Goal: Task Accomplishment & Management: Manage account settings

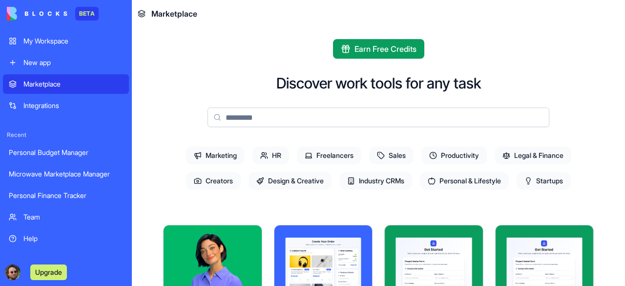
click at [64, 175] on div "Microwave Marketplace Manager" at bounding box center [66, 174] width 114 height 10
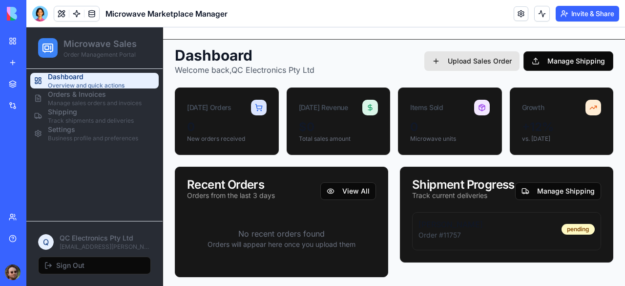
scroll to position [7, 0]
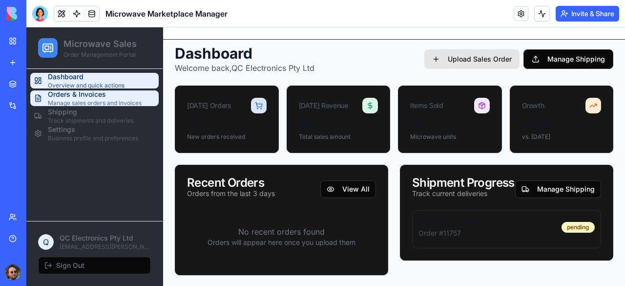
click at [87, 103] on span "Manage sales orders and invoices" at bounding box center [95, 103] width 94 height 8
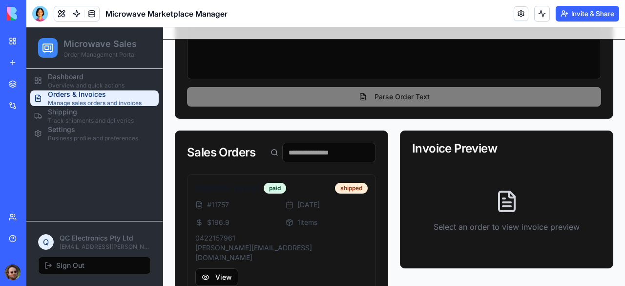
scroll to position [193, 0]
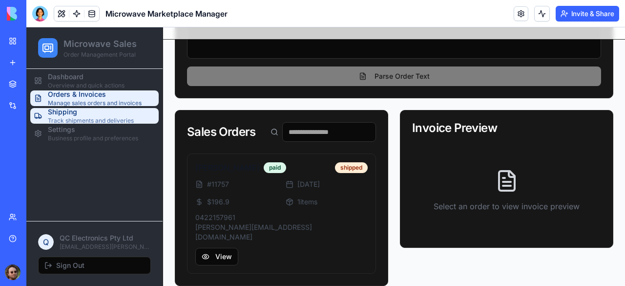
click at [62, 119] on span "Track shipments and deliveries" at bounding box center [91, 121] width 86 height 8
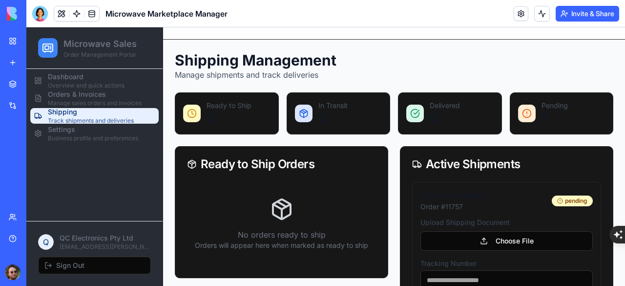
click at [36, 196] on div "Personal Finance Tracker" at bounding box center [22, 195] width 27 height 10
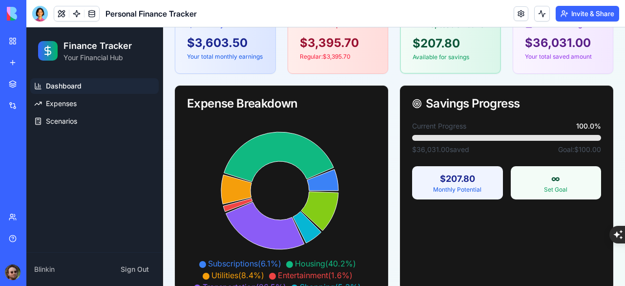
scroll to position [146, 0]
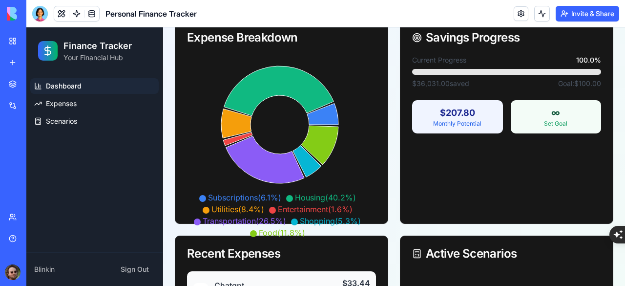
click at [42, 168] on link "Microwave Marketplace Manager" at bounding box center [22, 174] width 39 height 20
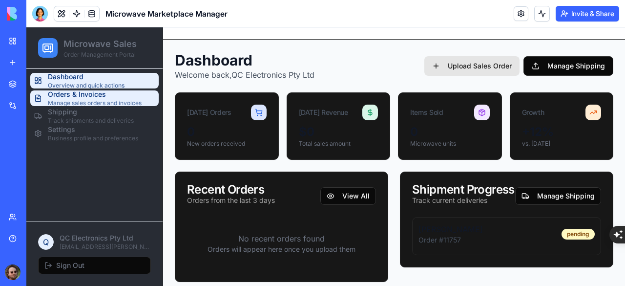
click at [105, 96] on span "Orders & Invoices" at bounding box center [95, 94] width 94 height 10
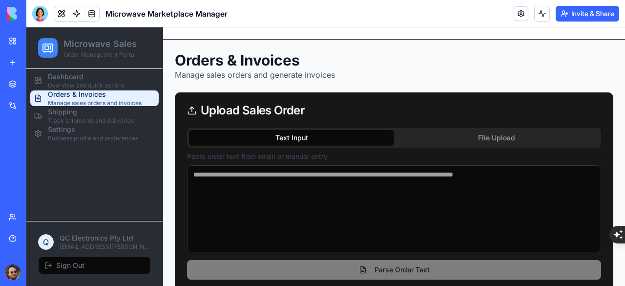
scroll to position [193, 0]
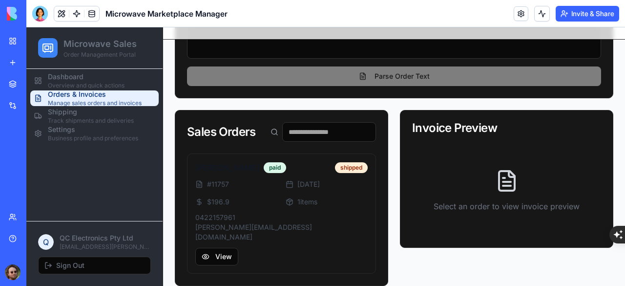
click at [294, 129] on input at bounding box center [329, 132] width 94 height 20
click at [424, 131] on div "Invoice Preview" at bounding box center [506, 128] width 189 height 12
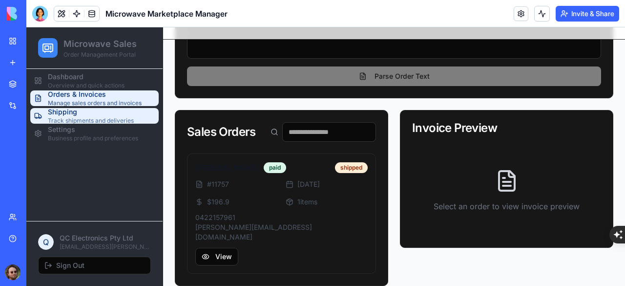
click at [64, 115] on span "Shipping" at bounding box center [91, 112] width 86 height 10
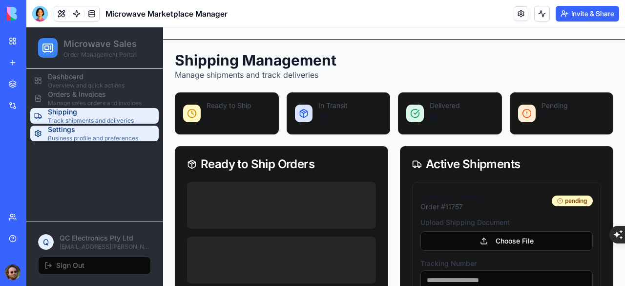
click at [69, 136] on span "Business profile and preferences" at bounding box center [93, 138] width 90 height 8
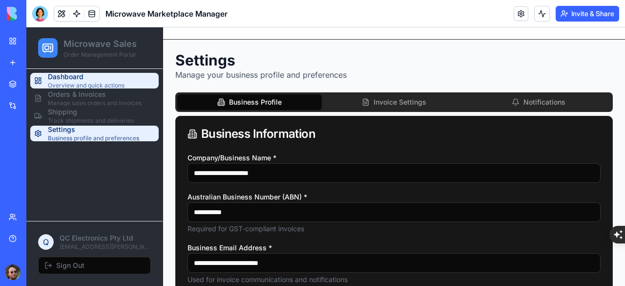
click at [77, 81] on span "Dashboard" at bounding box center [86, 77] width 77 height 10
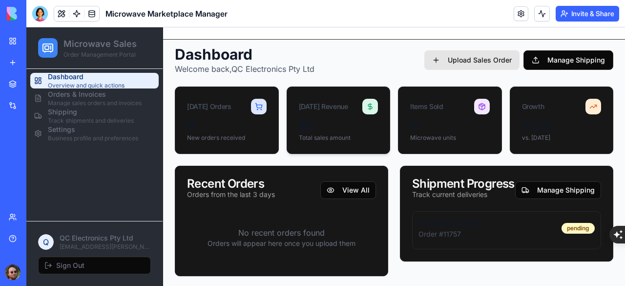
scroll to position [7, 0]
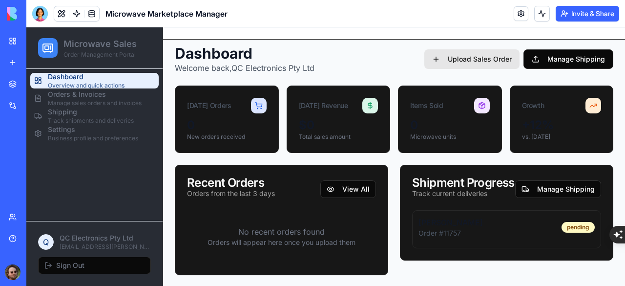
click at [438, 61] on button "Upload Sales Order" at bounding box center [471, 59] width 95 height 20
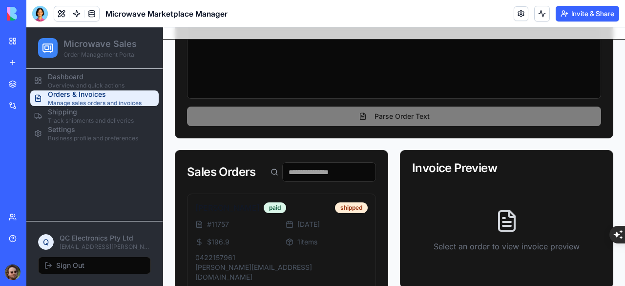
scroll to position [193, 0]
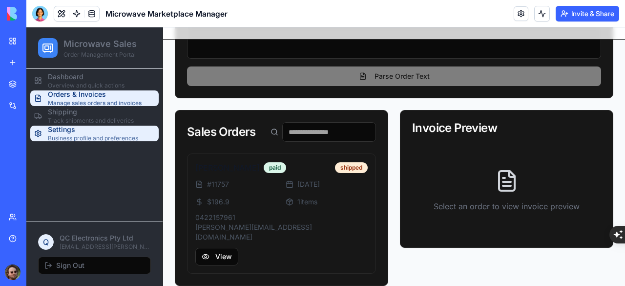
click at [77, 115] on span "Shipping" at bounding box center [91, 112] width 86 height 10
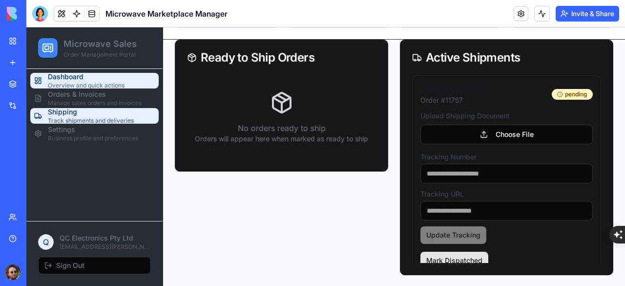
click at [97, 83] on span "Overview and quick actions" at bounding box center [86, 86] width 77 height 8
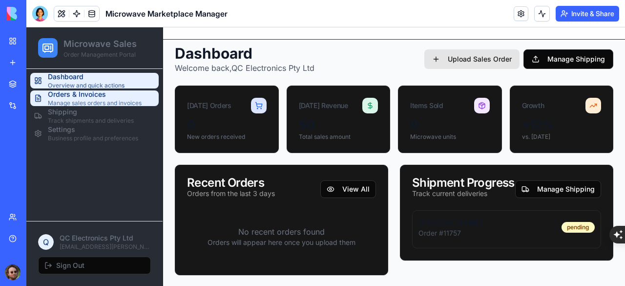
click at [74, 97] on span "Orders & Invoices" at bounding box center [95, 94] width 94 height 10
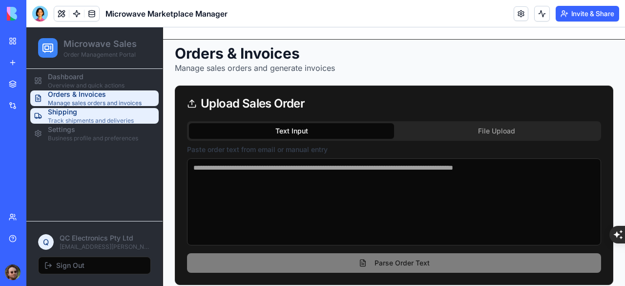
click at [79, 111] on span "Shipping" at bounding box center [91, 112] width 86 height 10
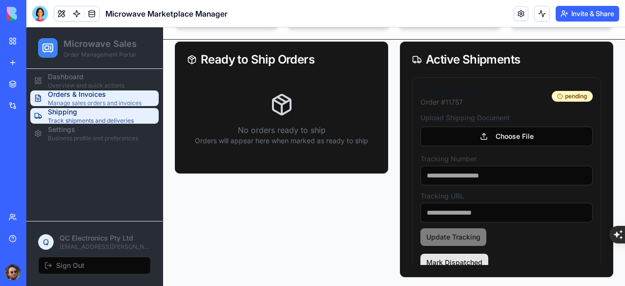
click at [85, 97] on span "Orders & Invoices" at bounding box center [95, 94] width 94 height 10
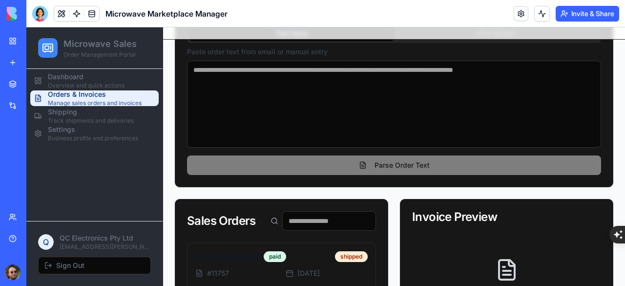
scroll to position [193, 0]
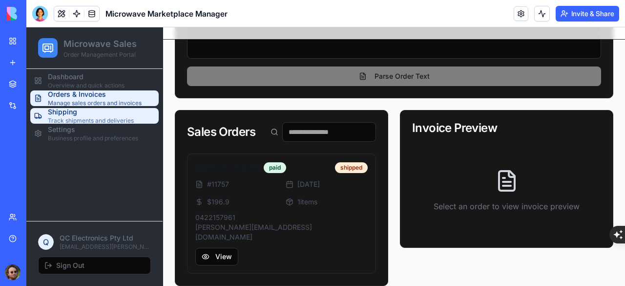
click at [90, 120] on span "Track shipments and deliveries" at bounding box center [91, 121] width 86 height 8
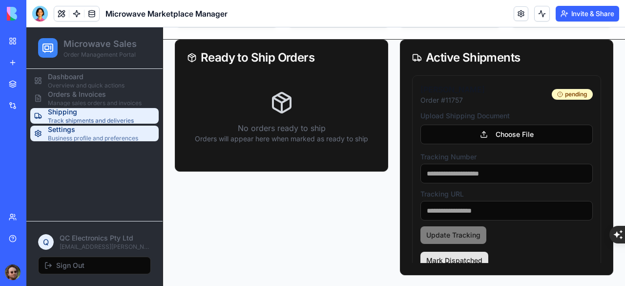
click at [87, 135] on span "Business profile and preferences" at bounding box center [93, 138] width 90 height 8
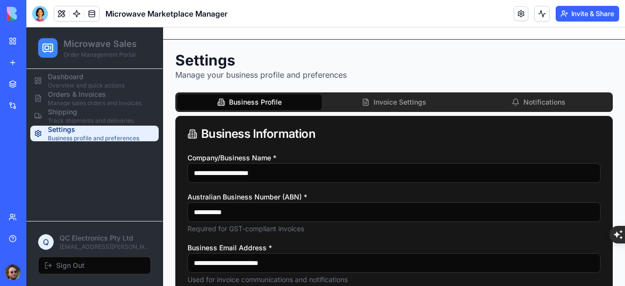
click at [373, 98] on button "Invoice Settings" at bounding box center [394, 102] width 144 height 16
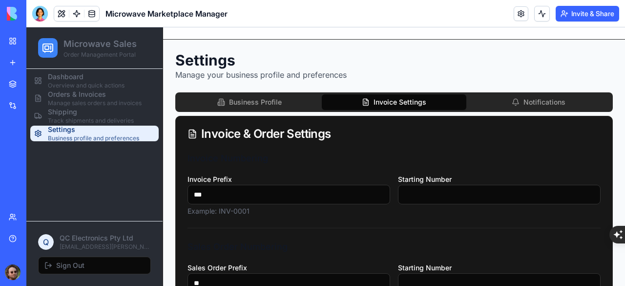
click at [513, 103] on icon "button" at bounding box center [516, 101] width 6 height 5
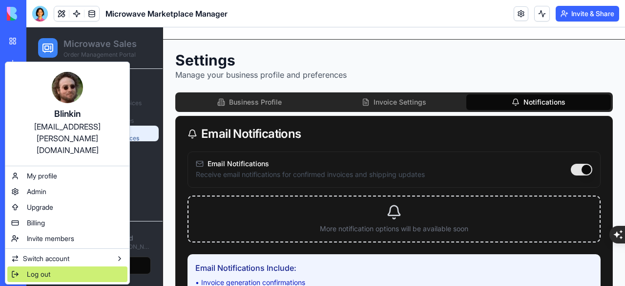
click at [82, 266] on div "Log out" at bounding box center [67, 274] width 120 height 16
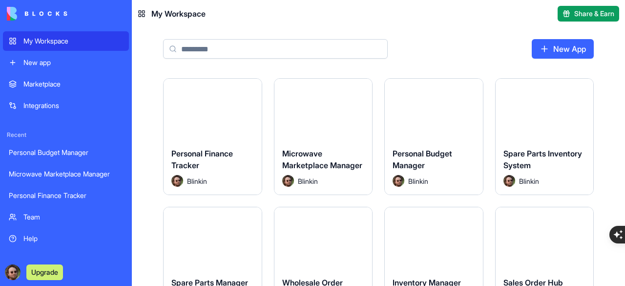
drag, startPoint x: 325, startPoint y: 110, endPoint x: 311, endPoint y: 116, distance: 14.4
click at [325, 110] on button "Launch" at bounding box center [323, 110] width 73 height 20
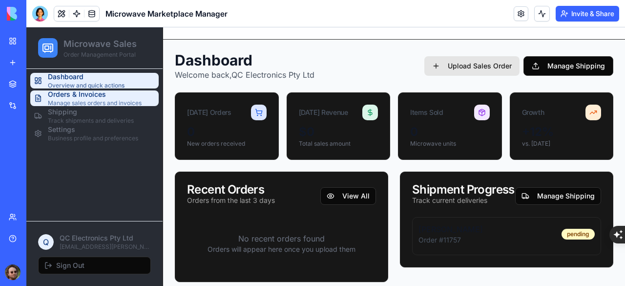
click at [68, 96] on span "Orders & Invoices" at bounding box center [95, 94] width 94 height 10
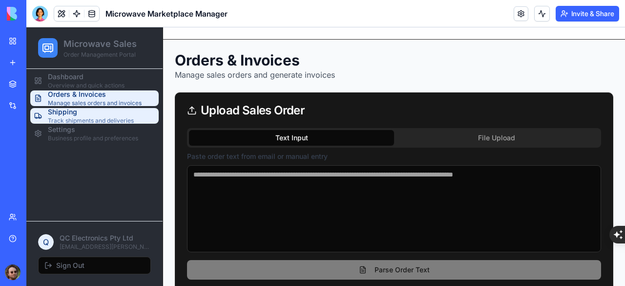
click at [87, 114] on span "Shipping" at bounding box center [91, 112] width 86 height 10
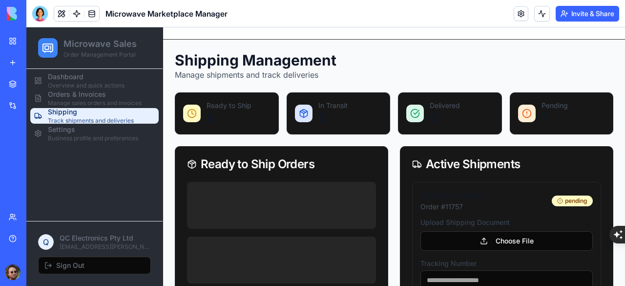
click at [96, 130] on span "Settings" at bounding box center [93, 129] width 90 height 10
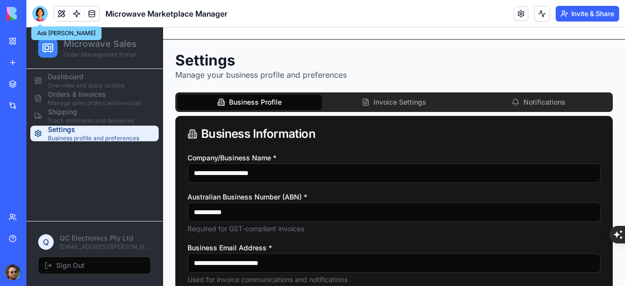
click at [39, 17] on div at bounding box center [40, 14] width 16 height 16
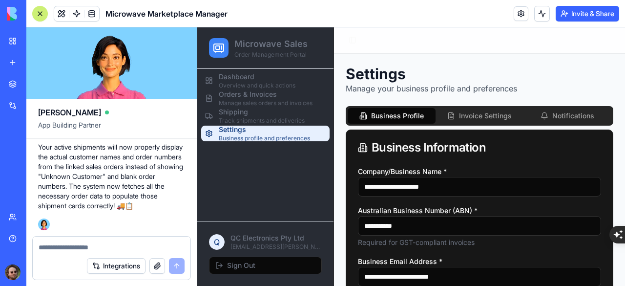
click at [78, 244] on textarea at bounding box center [112, 247] width 146 height 10
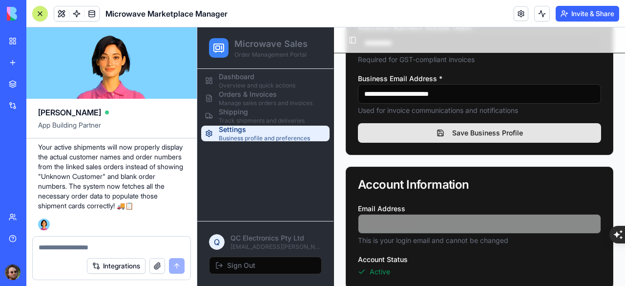
click at [76, 247] on textarea at bounding box center [112, 247] width 146 height 10
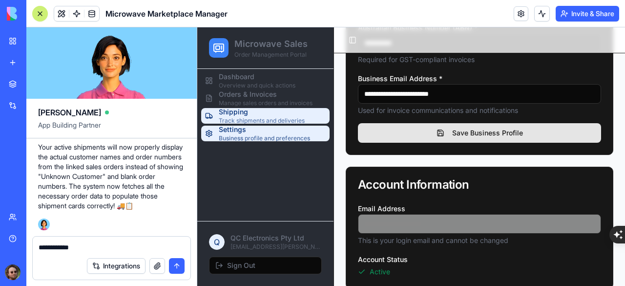
click at [290, 112] on span "Shipping" at bounding box center [262, 112] width 86 height 10
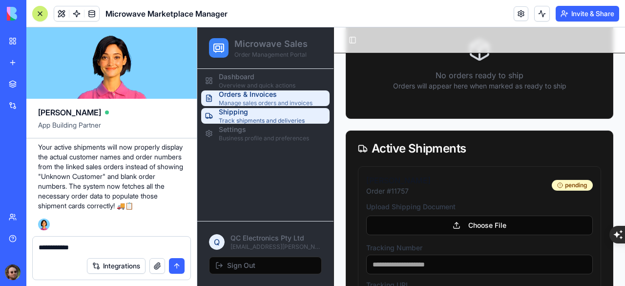
click at [272, 98] on span "Orders & Invoices" at bounding box center [266, 94] width 94 height 10
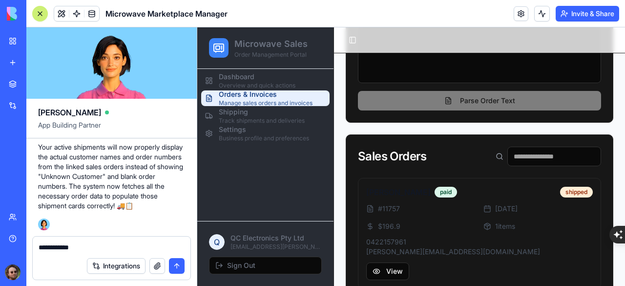
click at [109, 248] on textarea "**********" at bounding box center [112, 247] width 146 height 10
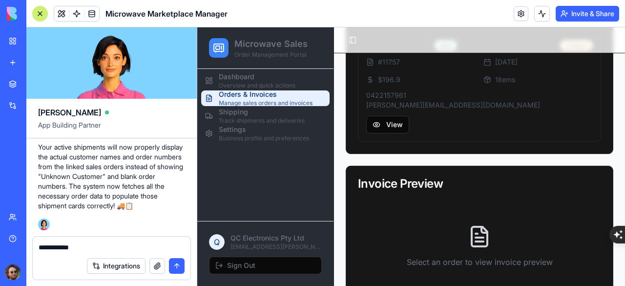
scroll to position [356, 0]
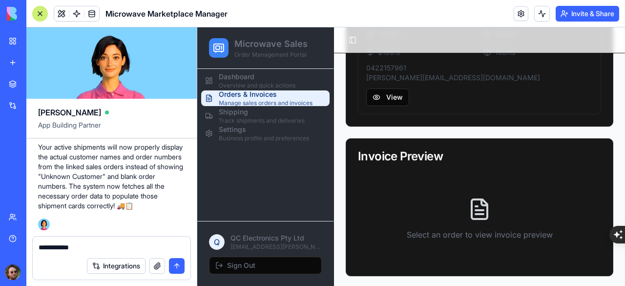
click at [83, 247] on textarea "**********" at bounding box center [112, 247] width 146 height 10
click at [87, 247] on textarea "**********" at bounding box center [112, 247] width 146 height 10
type textarea "**********"
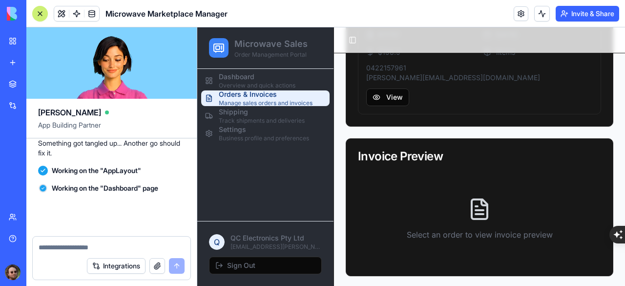
scroll to position [1913, 0]
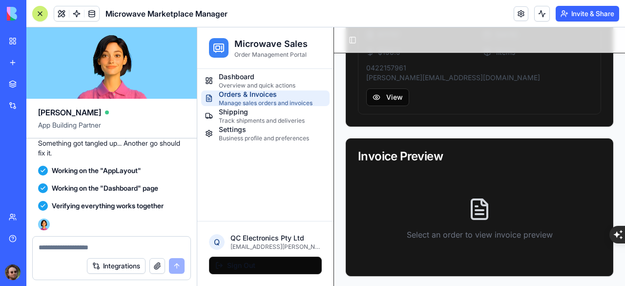
click at [43, 10] on div at bounding box center [40, 14] width 8 height 8
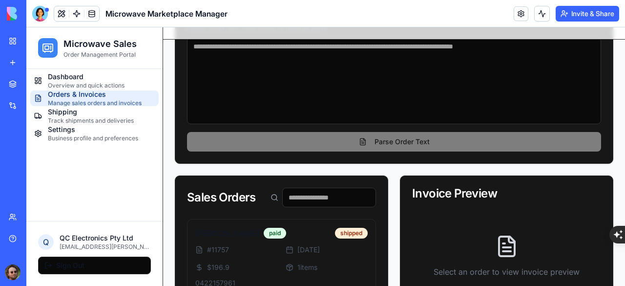
scroll to position [0, 0]
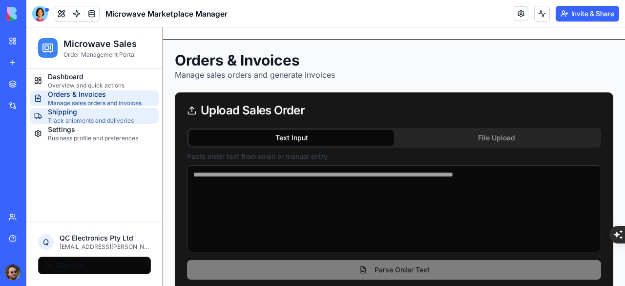
click at [74, 113] on span "Shipping" at bounding box center [91, 112] width 86 height 10
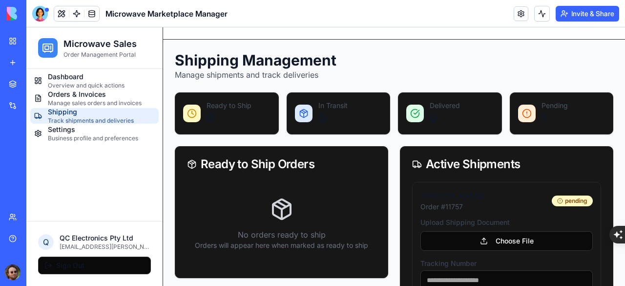
click at [43, 10] on div at bounding box center [40, 14] width 16 height 16
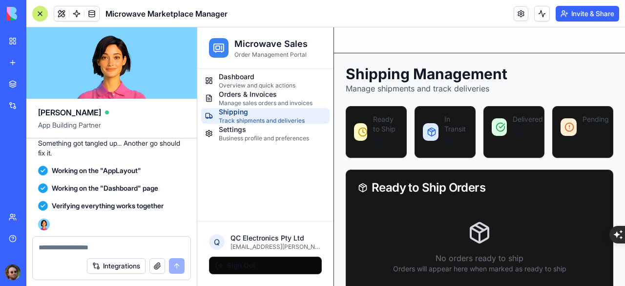
click at [92, 246] on textarea at bounding box center [112, 247] width 146 height 10
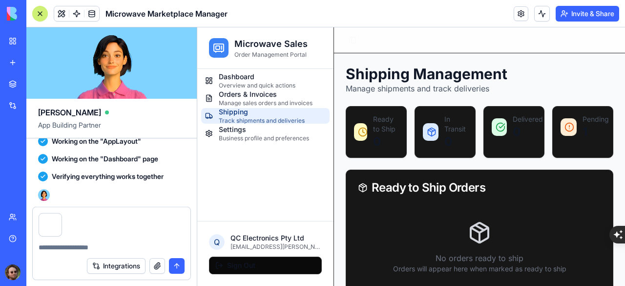
click at [81, 246] on textarea at bounding box center [112, 247] width 146 height 10
type textarea "*"
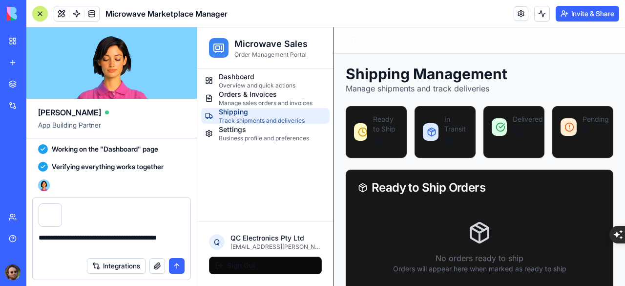
type textarea "**********"
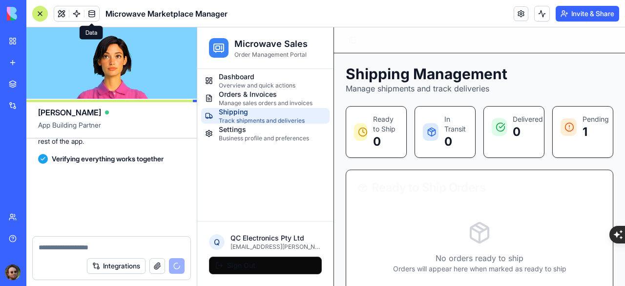
scroll to position [2137, 0]
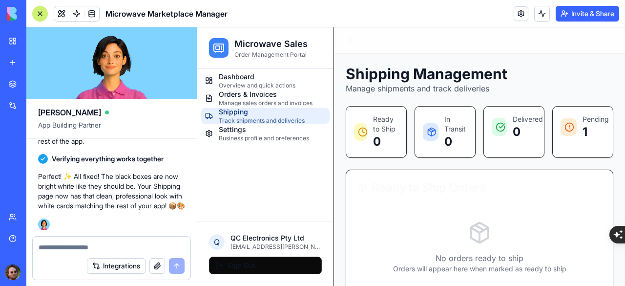
click at [40, 10] on div at bounding box center [40, 14] width 8 height 8
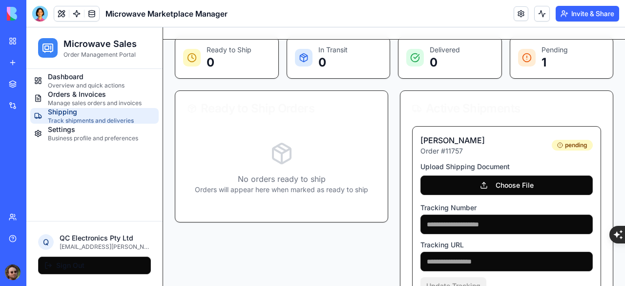
scroll to position [0, 0]
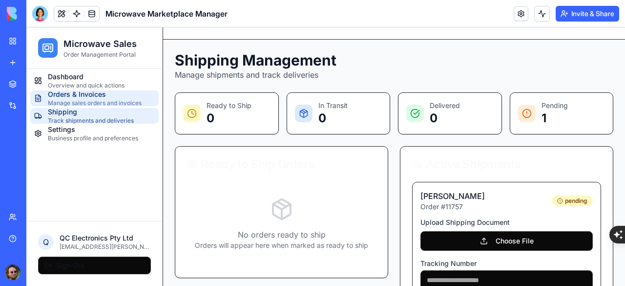
click at [73, 102] on span "Manage sales orders and invoices" at bounding box center [95, 103] width 94 height 8
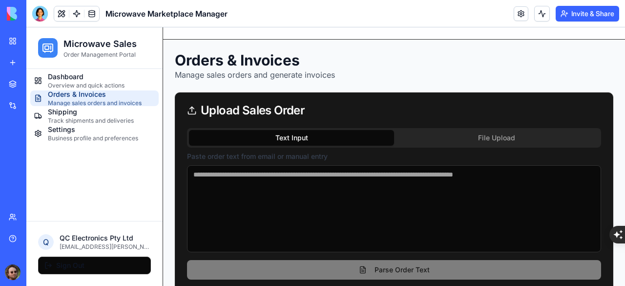
click at [77, 78] on span "Dashboard" at bounding box center [86, 77] width 77 height 10
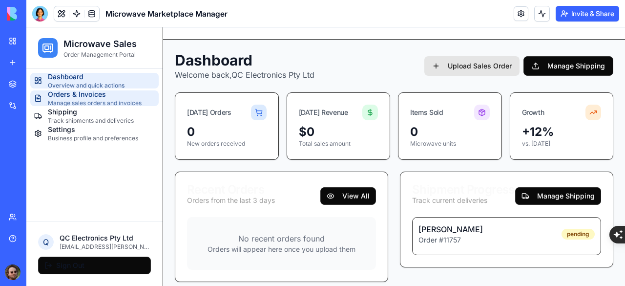
click at [79, 98] on span "Orders & Invoices" at bounding box center [95, 94] width 94 height 10
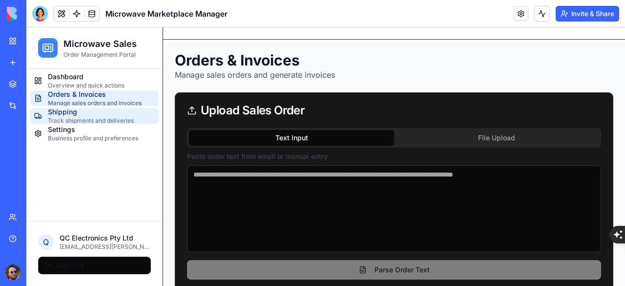
click at [74, 114] on span "Shipping" at bounding box center [91, 112] width 86 height 10
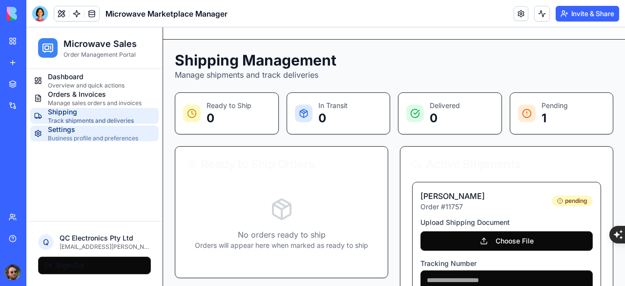
click at [75, 137] on span "Business profile and preferences" at bounding box center [93, 138] width 90 height 8
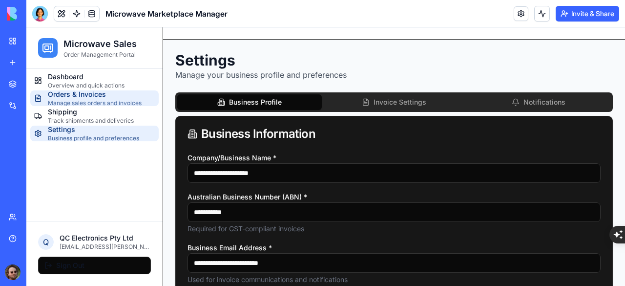
click at [83, 101] on span "Manage sales orders and invoices" at bounding box center [95, 103] width 94 height 8
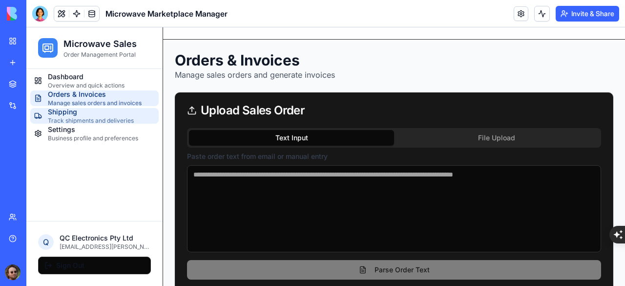
click at [63, 116] on span "Shipping" at bounding box center [91, 112] width 86 height 10
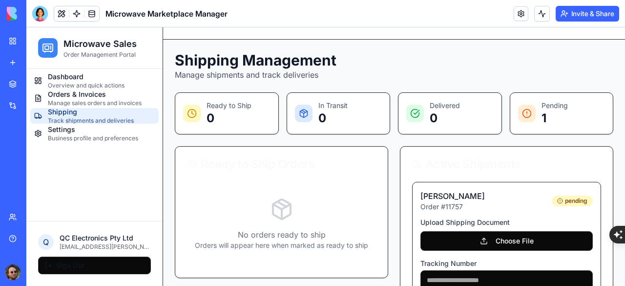
scroll to position [106, 0]
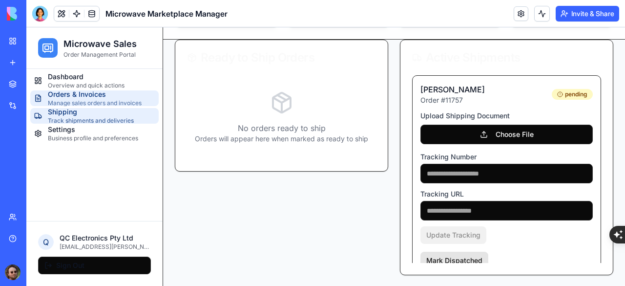
click at [68, 96] on span "Orders & Invoices" at bounding box center [95, 94] width 94 height 10
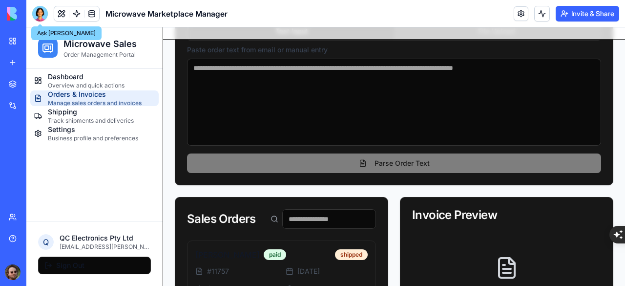
click at [43, 15] on div at bounding box center [40, 14] width 16 height 16
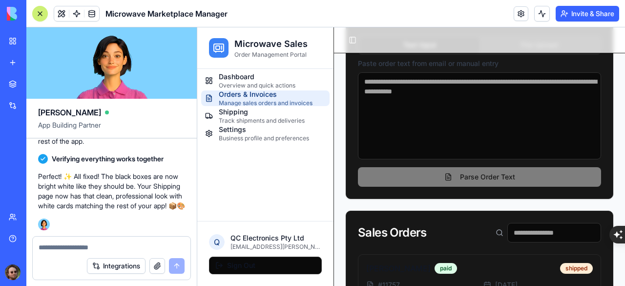
click at [99, 244] on textarea at bounding box center [112, 247] width 146 height 10
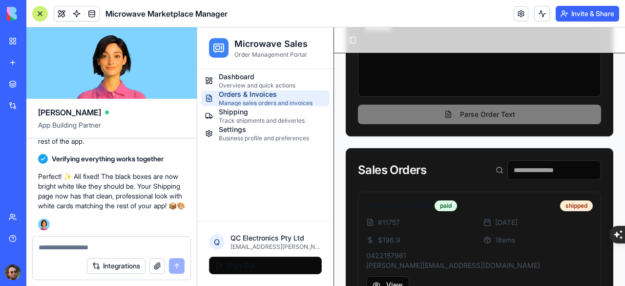
scroll to position [193, 0]
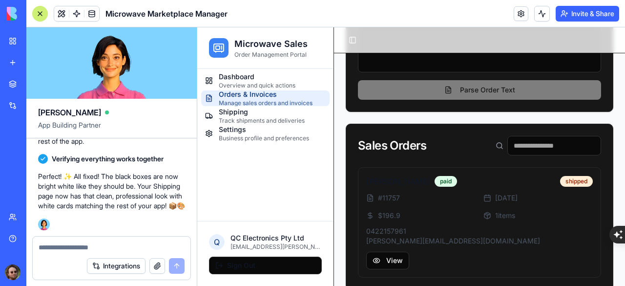
click at [94, 248] on textarea at bounding box center [112, 247] width 146 height 10
click at [40, 244] on textarea at bounding box center [112, 247] width 146 height 10
click at [47, 247] on textarea at bounding box center [112, 247] width 146 height 10
click at [80, 245] on textarea at bounding box center [112, 247] width 146 height 10
click at [44, 248] on textarea at bounding box center [112, 247] width 146 height 10
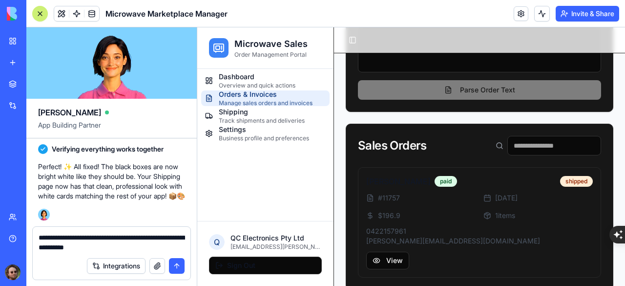
type textarea "**********"
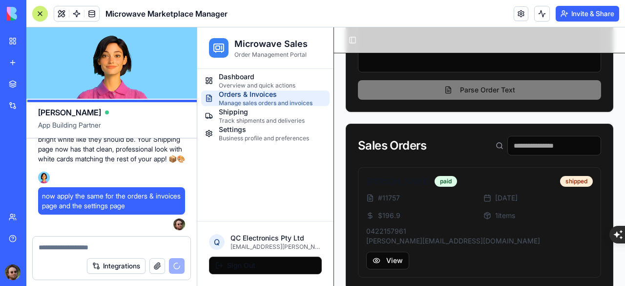
scroll to position [2270, 0]
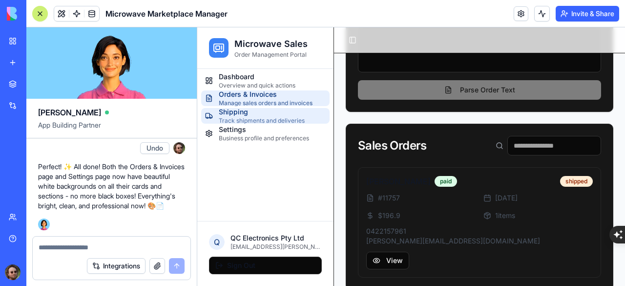
click at [258, 114] on span "Shipping" at bounding box center [262, 112] width 86 height 10
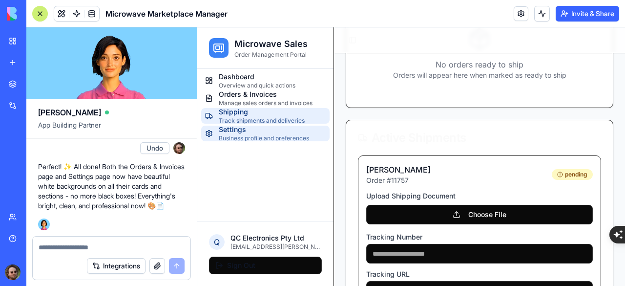
click at [262, 129] on span "Settings" at bounding box center [264, 129] width 90 height 10
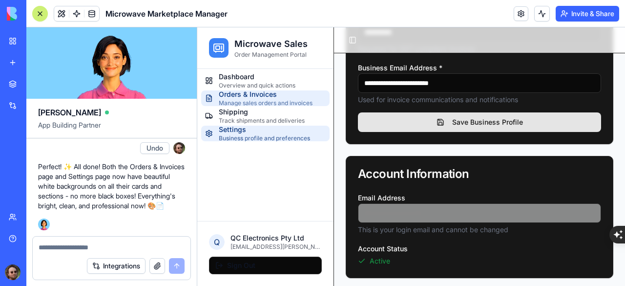
click at [253, 101] on span "Manage sales orders and invoices" at bounding box center [266, 103] width 94 height 8
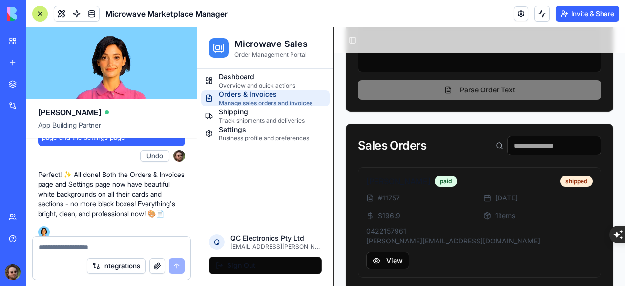
scroll to position [2172, 0]
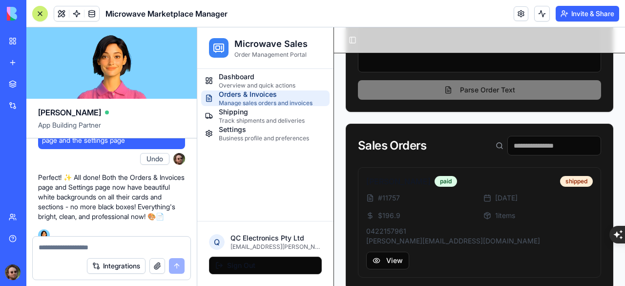
click at [41, 15] on div at bounding box center [40, 14] width 8 height 8
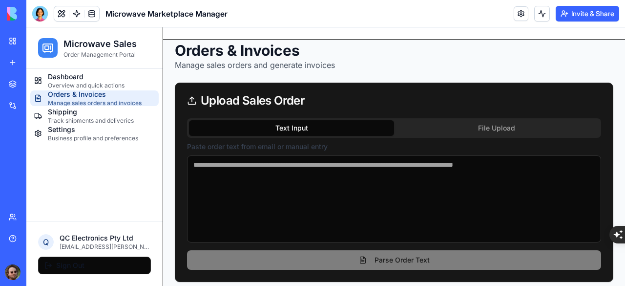
scroll to position [0, 0]
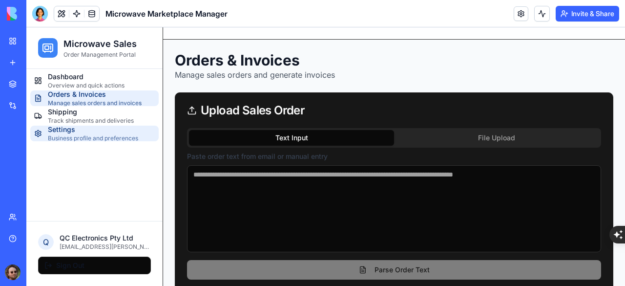
click at [87, 135] on span "Business profile and preferences" at bounding box center [93, 138] width 90 height 8
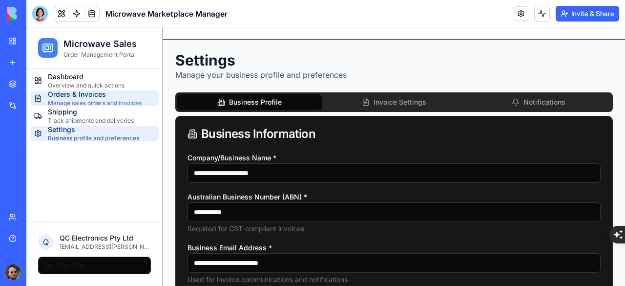
click at [90, 99] on span "Manage sales orders and invoices" at bounding box center [95, 103] width 94 height 8
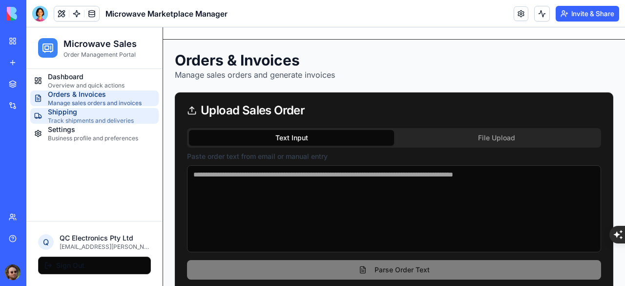
click at [84, 117] on span "Track shipments and deliveries" at bounding box center [91, 121] width 86 height 8
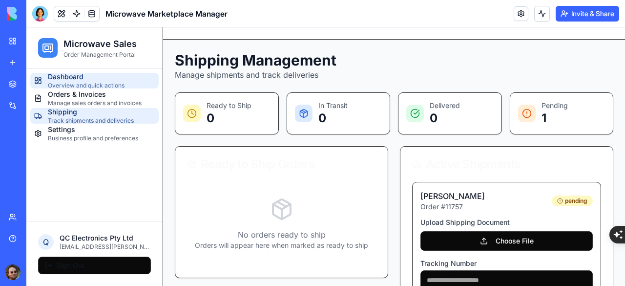
click at [89, 83] on span "Overview and quick actions" at bounding box center [86, 86] width 77 height 8
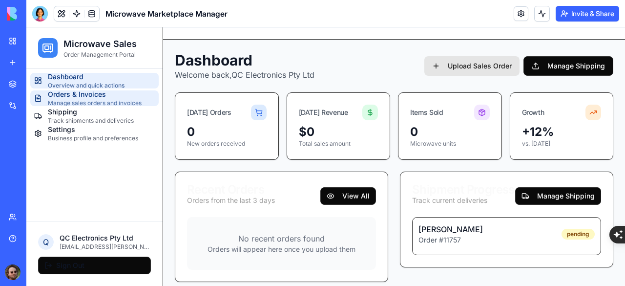
click at [86, 102] on span "Manage sales orders and invoices" at bounding box center [95, 103] width 94 height 8
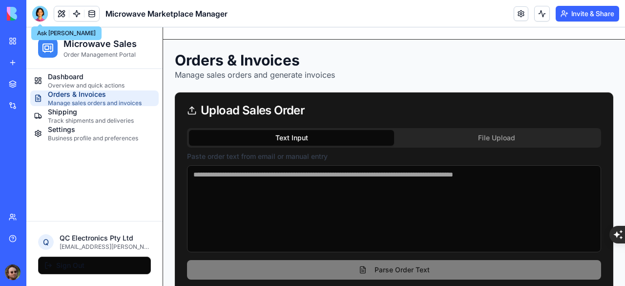
click at [40, 9] on div at bounding box center [40, 14] width 16 height 16
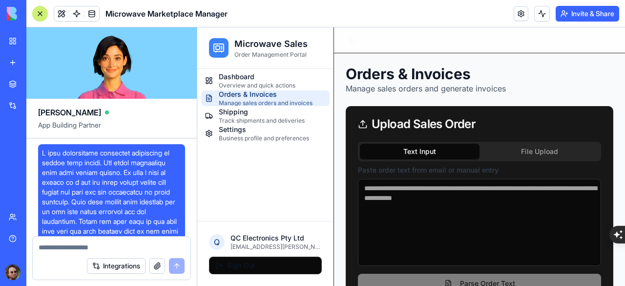
scroll to position [2270, 0]
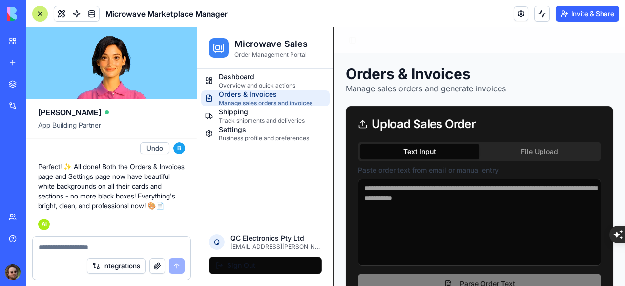
click at [84, 243] on textarea at bounding box center [112, 247] width 146 height 10
click at [94, 243] on textarea "**********" at bounding box center [112, 247] width 146 height 10
type textarea "**********"
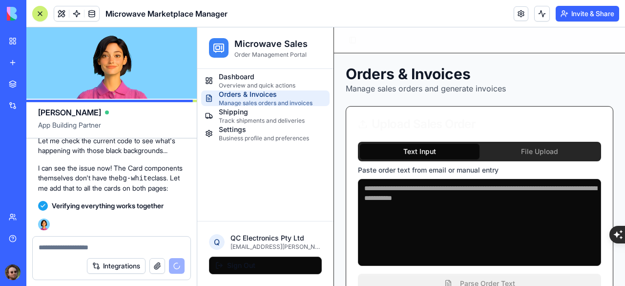
scroll to position [2485, 0]
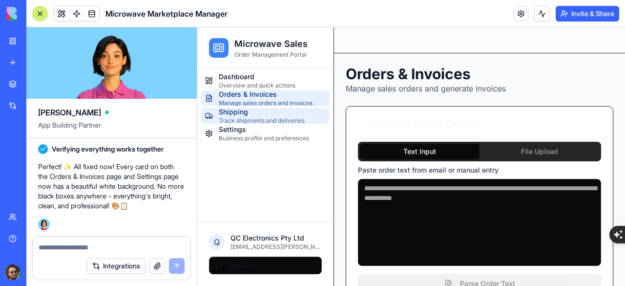
click at [253, 115] on span "Shipping" at bounding box center [262, 112] width 86 height 10
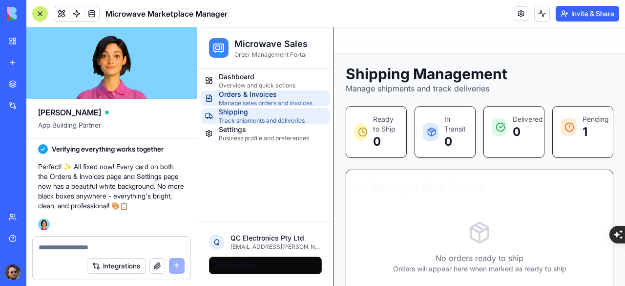
click at [238, 95] on span "Orders & Invoices" at bounding box center [266, 94] width 94 height 10
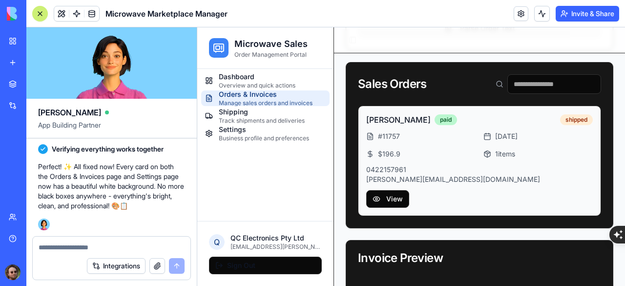
scroll to position [210, 0]
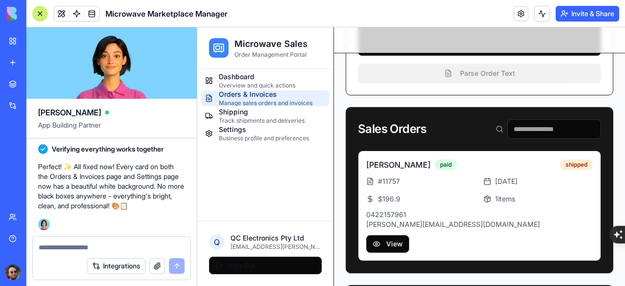
click at [42, 17] on button at bounding box center [40, 14] width 16 height 16
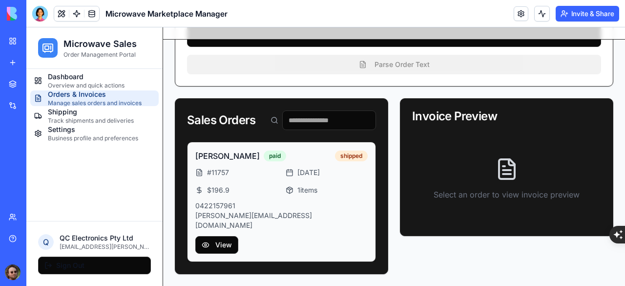
scroll to position [193, 0]
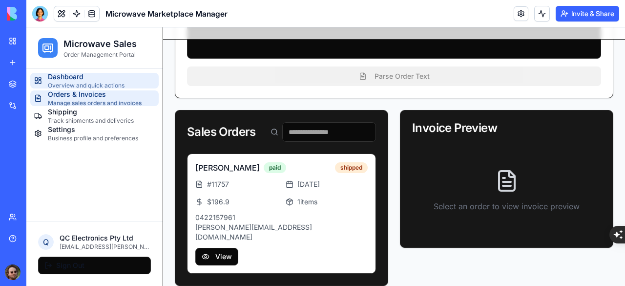
click at [83, 84] on span "Overview and quick actions" at bounding box center [86, 86] width 77 height 8
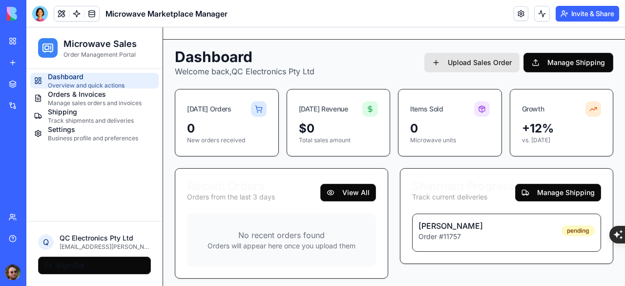
scroll to position [7, 0]
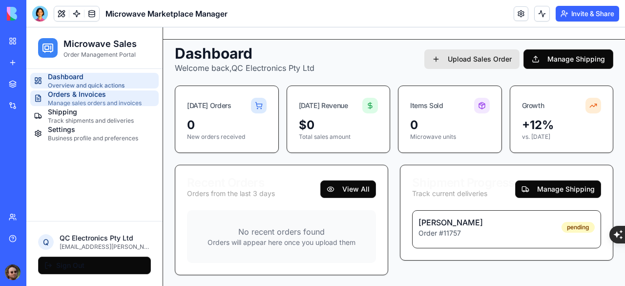
click at [98, 100] on span "Manage sales orders and invoices" at bounding box center [95, 103] width 94 height 8
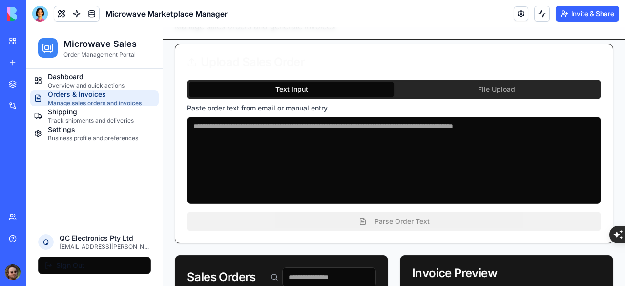
scroll to position [49, 0]
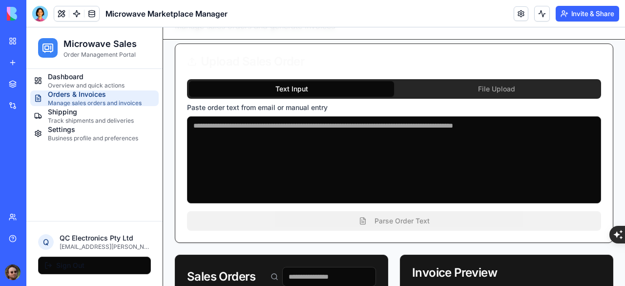
click at [42, 206] on div "Dashboard Overview and quick actions Orders & Invoices Manage sales orders and …" at bounding box center [94, 145] width 136 height 152
click at [41, 19] on div at bounding box center [40, 14] width 16 height 16
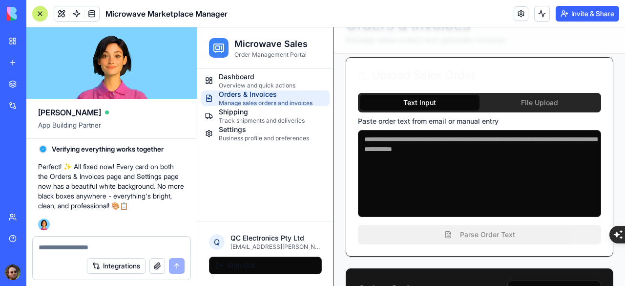
scroll to position [0, 0]
click at [98, 244] on textarea at bounding box center [112, 247] width 146 height 10
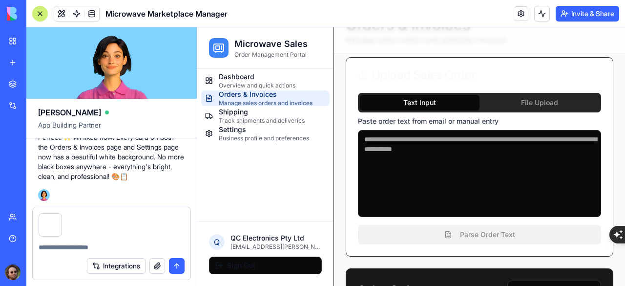
click at [74, 246] on textarea at bounding box center [112, 247] width 146 height 10
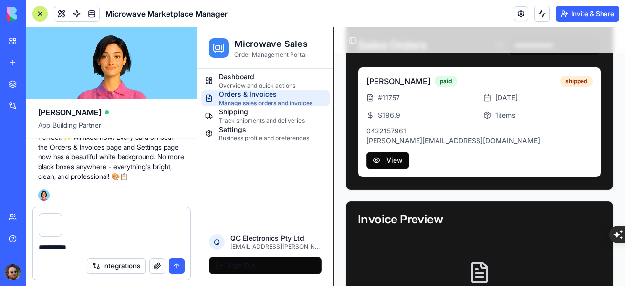
scroll to position [244, 0]
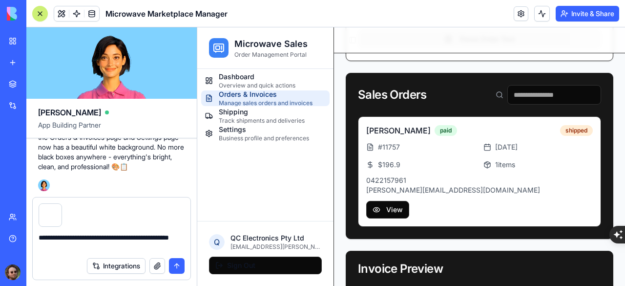
click at [129, 238] on textarea "**********" at bounding box center [112, 242] width 146 height 20
type textarea "**********"
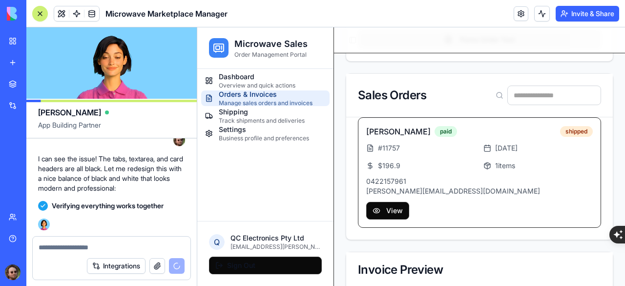
scroll to position [2809, 0]
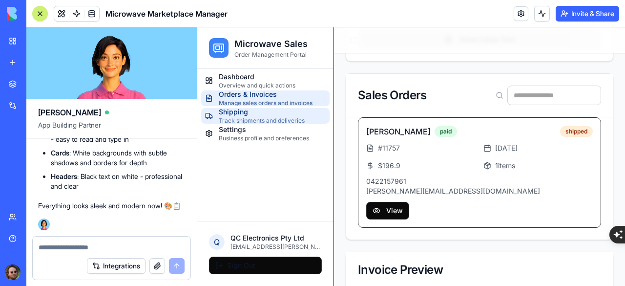
click at [245, 117] on span "Track shipments and deliveries" at bounding box center [262, 121] width 86 height 8
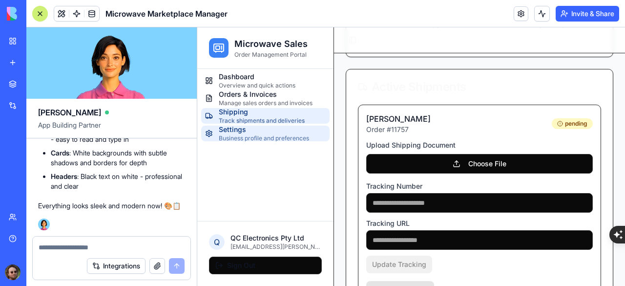
click at [249, 138] on span "Business profile and preferences" at bounding box center [264, 138] width 90 height 8
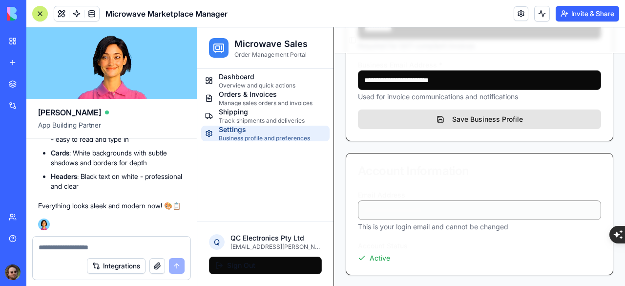
click at [255, 117] on span "Track shipments and deliveries" at bounding box center [262, 121] width 86 height 8
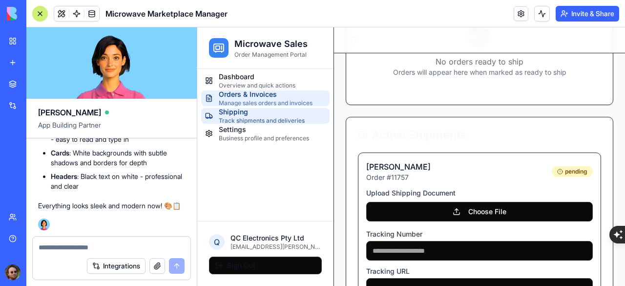
click at [268, 100] on span "Manage sales orders and invoices" at bounding box center [266, 103] width 94 height 8
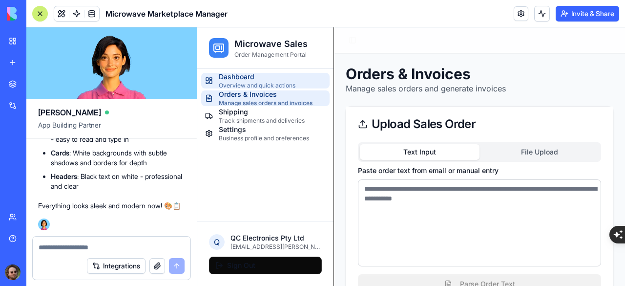
click at [258, 82] on span "Overview and quick actions" at bounding box center [257, 86] width 77 height 8
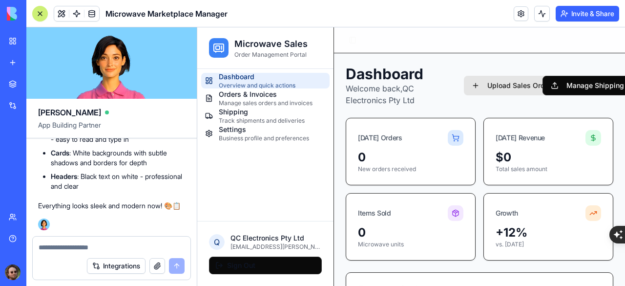
scroll to position [195, 0]
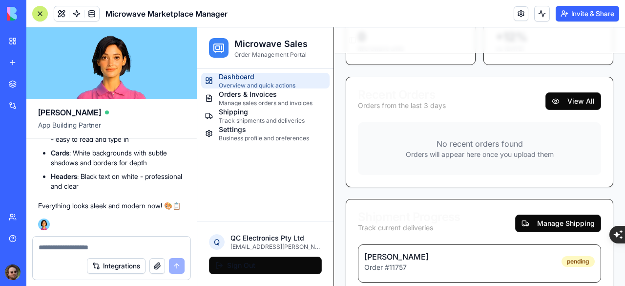
click at [40, 19] on button at bounding box center [40, 14] width 16 height 16
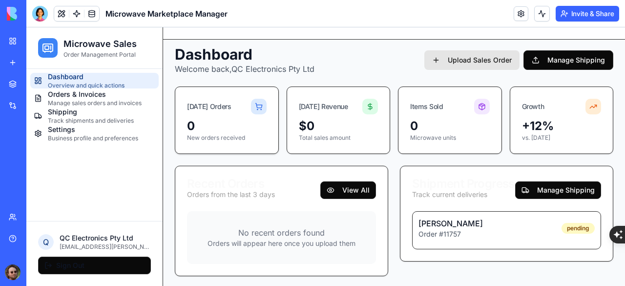
scroll to position [0, 0]
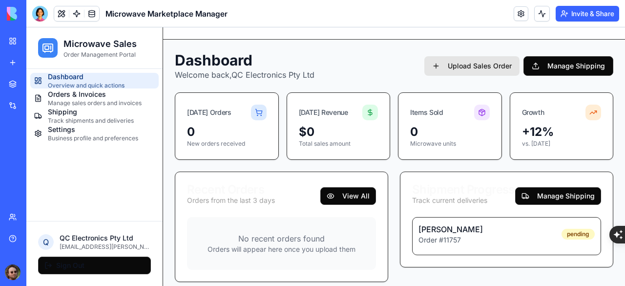
click at [71, 99] on iframe at bounding box center [325, 156] width 598 height 258
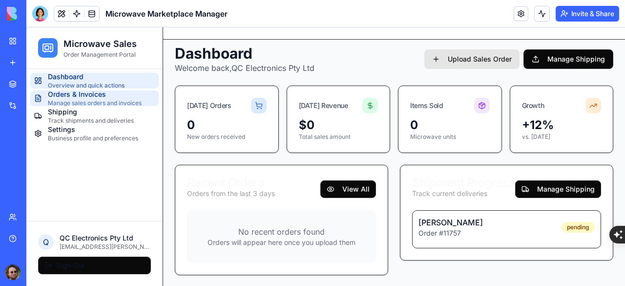
click at [75, 99] on span "Manage sales orders and invoices" at bounding box center [95, 103] width 94 height 8
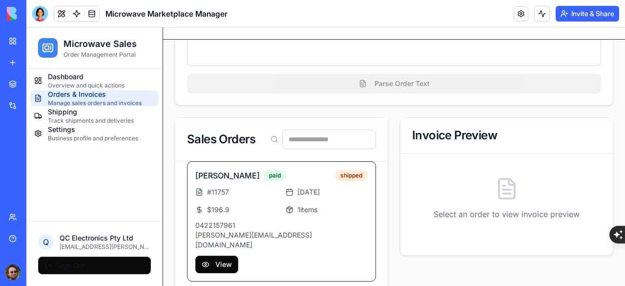
scroll to position [194, 0]
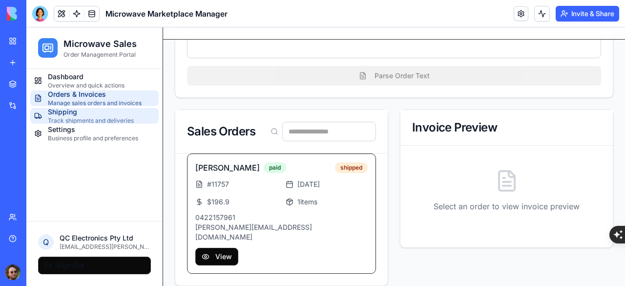
click at [60, 115] on span "Shipping" at bounding box center [91, 112] width 86 height 10
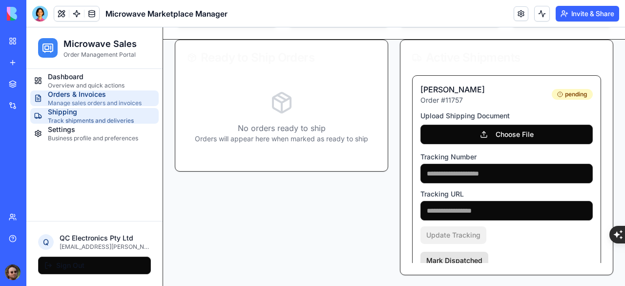
click at [60, 102] on span "Manage sales orders and invoices" at bounding box center [95, 103] width 94 height 8
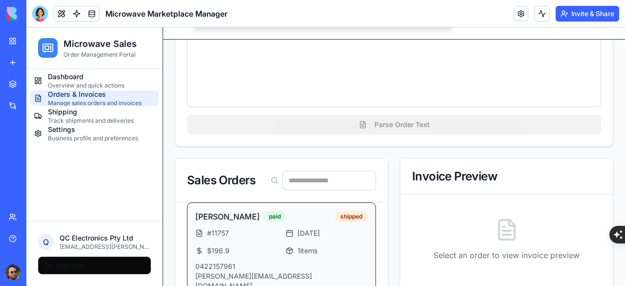
scroll to position [194, 0]
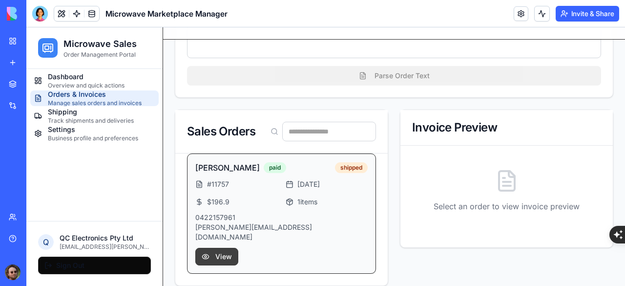
click at [219, 248] on button "View" at bounding box center [216, 257] width 43 height 18
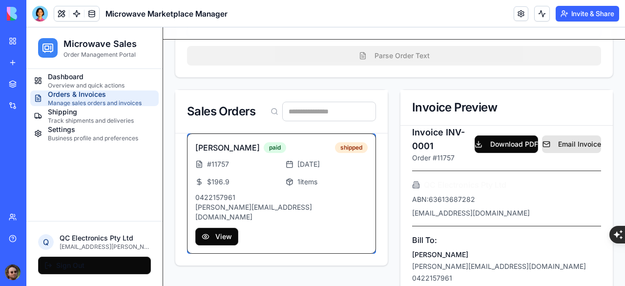
scroll to position [242, 0]
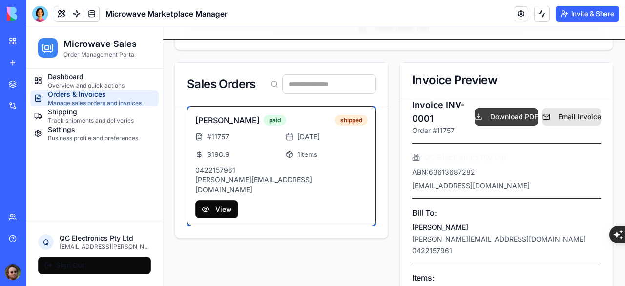
click at [495, 116] on button "Download PDF" at bounding box center [506, 117] width 64 height 18
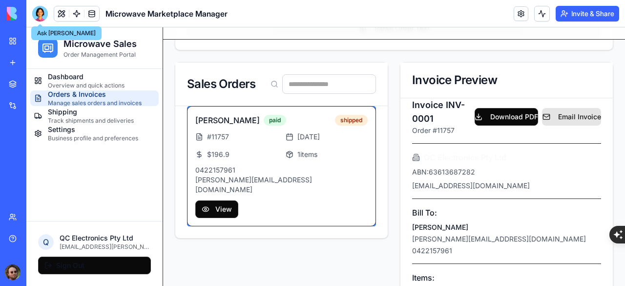
click at [39, 20] on div at bounding box center [40, 14] width 16 height 16
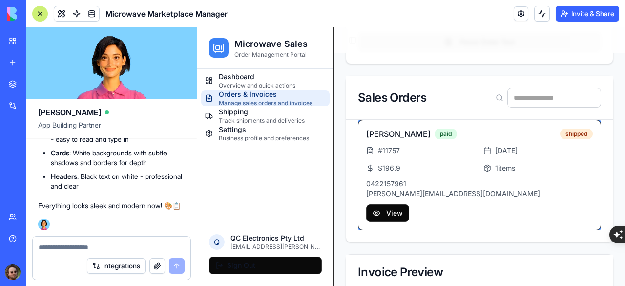
scroll to position [0, 0]
click at [116, 262] on button "Integrations" at bounding box center [116, 266] width 59 height 16
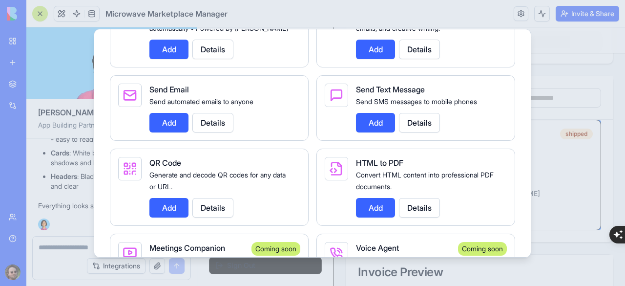
scroll to position [1709, 0]
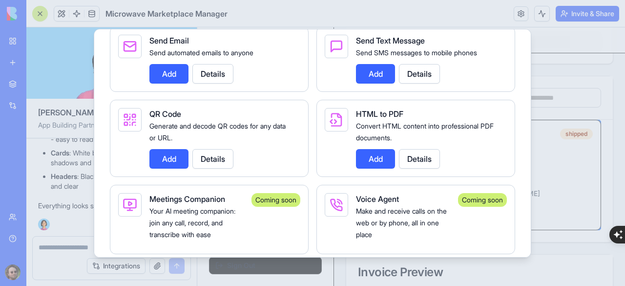
click at [426, 168] on button "Details" at bounding box center [419, 159] width 41 height 20
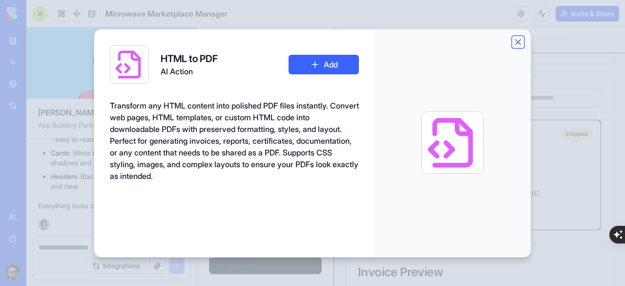
click at [516, 41] on button "Close" at bounding box center [518, 42] width 10 height 10
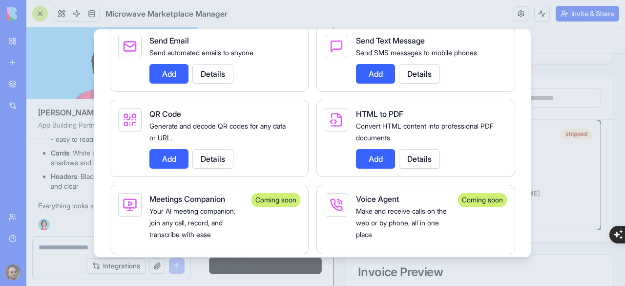
click at [370, 163] on button "Add" at bounding box center [375, 159] width 39 height 20
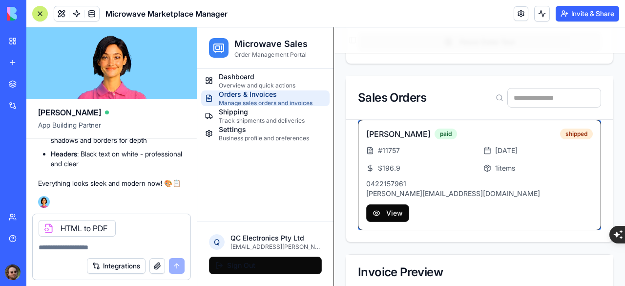
click at [83, 251] on textarea at bounding box center [112, 247] width 146 height 10
paste textarea "**********"
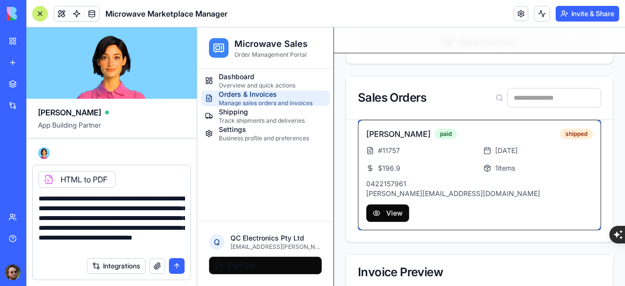
scroll to position [19, 0]
type textarea "**********"
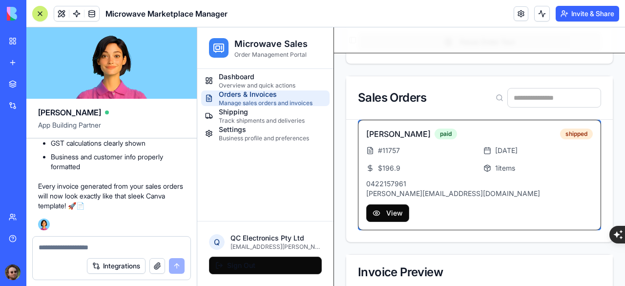
scroll to position [3518, 0]
click at [41, 12] on div at bounding box center [40, 14] width 8 height 8
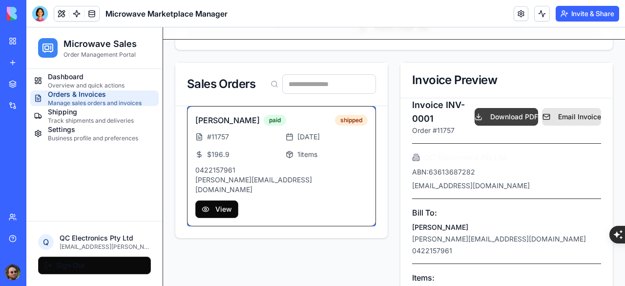
click at [493, 115] on button "Download PDF" at bounding box center [506, 117] width 64 height 18
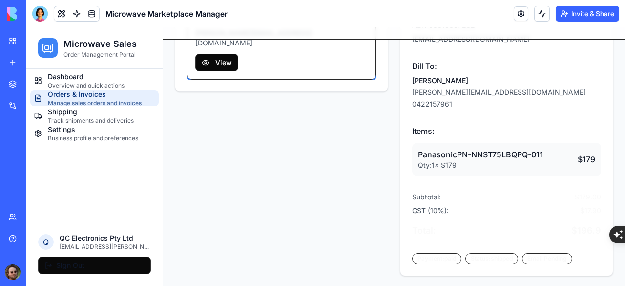
scroll to position [193, 0]
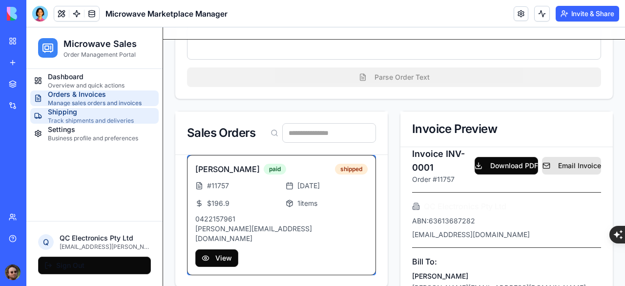
click at [65, 111] on span "Shipping" at bounding box center [91, 112] width 86 height 10
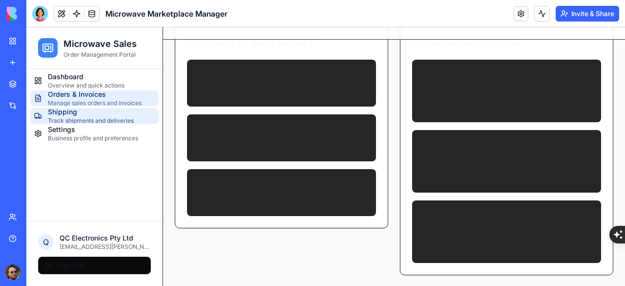
click at [76, 97] on span "Orders & Invoices" at bounding box center [95, 94] width 94 height 10
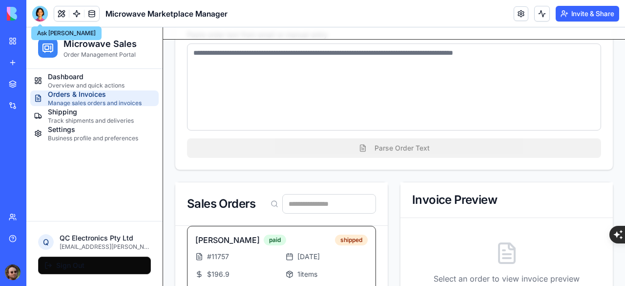
click at [35, 17] on div at bounding box center [40, 14] width 16 height 16
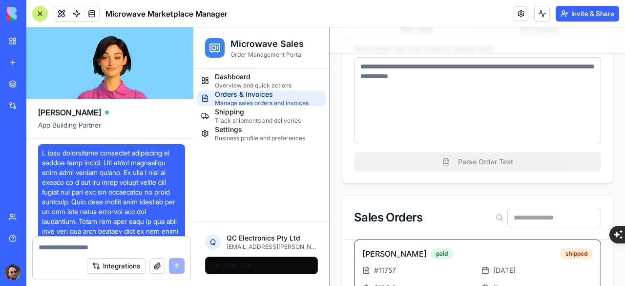
scroll to position [3518, 0]
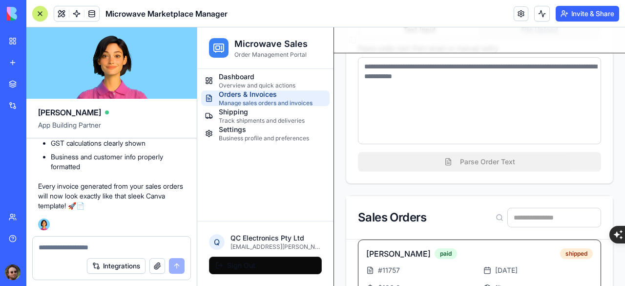
click at [93, 245] on textarea at bounding box center [112, 247] width 146 height 10
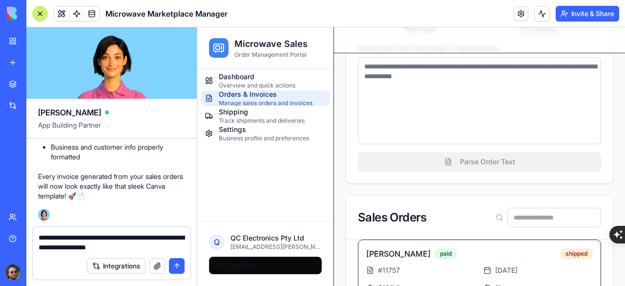
type textarea "**********"
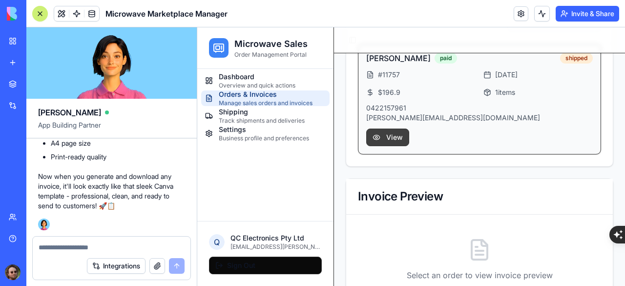
scroll to position [309, 0]
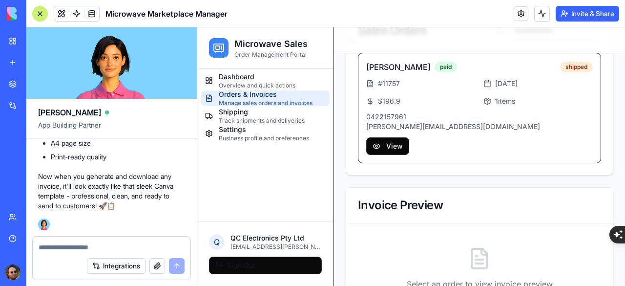
click at [37, 8] on button at bounding box center [40, 14] width 16 height 16
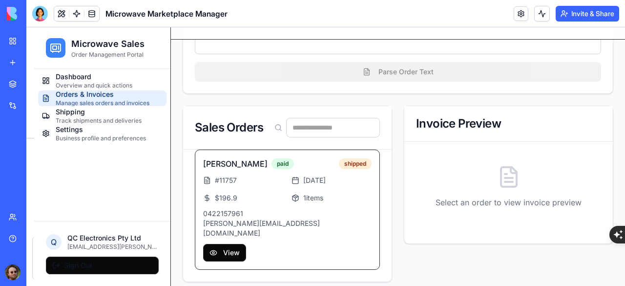
scroll to position [194, 0]
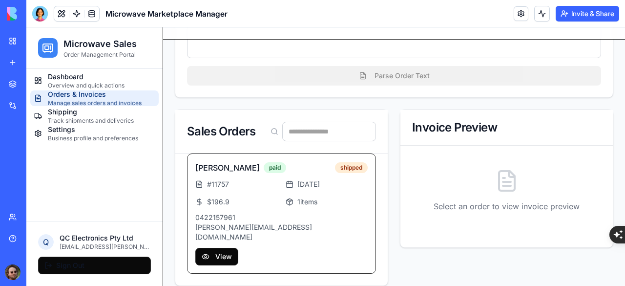
drag, startPoint x: 223, startPoint y: 234, endPoint x: 218, endPoint y: 231, distance: 5.7
click at [218, 231] on div "[PERSON_NAME] paid shipped # 11757 [DATE] $ 196.9 1 items 0422157961 [PERSON_NA…" at bounding box center [281, 213] width 189 height 120
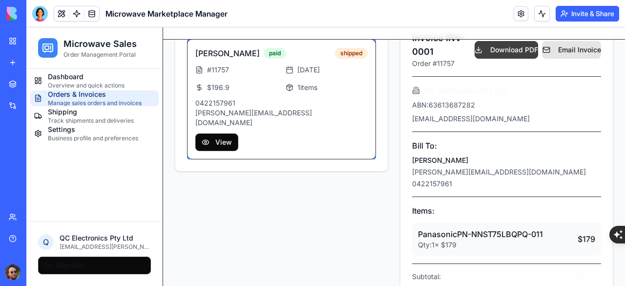
click at [488, 57] on button "Download PDF" at bounding box center [506, 50] width 64 height 18
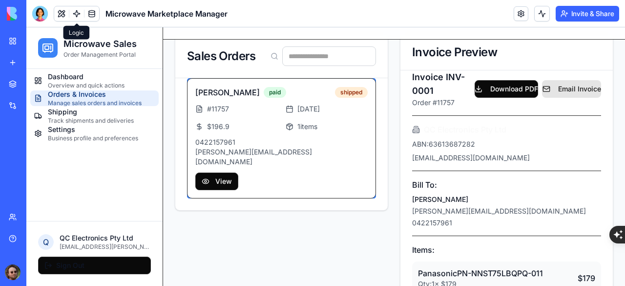
scroll to position [242, 0]
